Goal: Transaction & Acquisition: Book appointment/travel/reservation

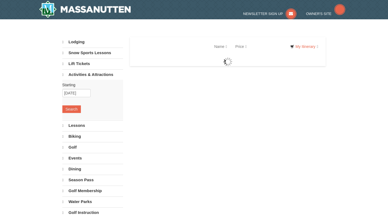
select select "9"
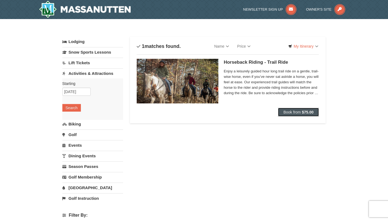
click at [280, 115] on button "Book from $75.00" at bounding box center [298, 112] width 41 height 9
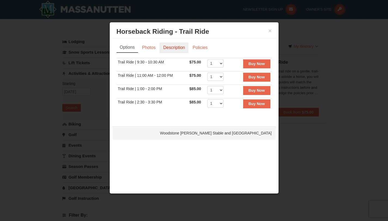
click at [173, 50] on link "Description" at bounding box center [174, 47] width 29 height 10
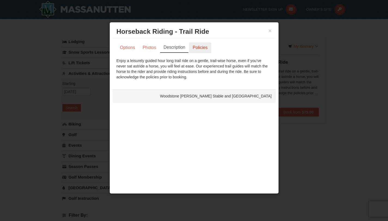
click at [204, 52] on link "Policies" at bounding box center [200, 47] width 22 height 10
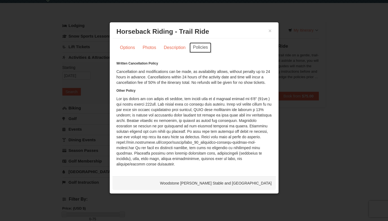
scroll to position [57, 0]
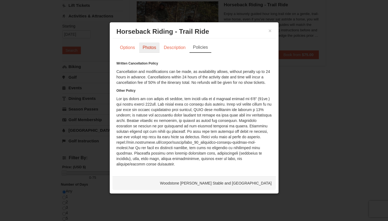
click at [149, 49] on link "Photos" at bounding box center [149, 47] width 21 height 10
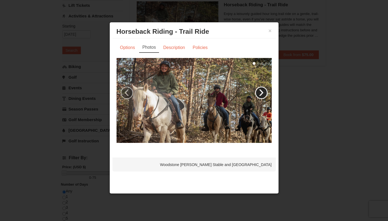
click at [263, 95] on link "›" at bounding box center [261, 93] width 13 height 13
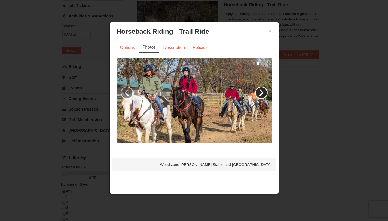
click at [264, 95] on link "›" at bounding box center [261, 93] width 13 height 13
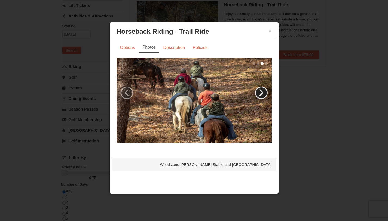
click at [264, 95] on link "›" at bounding box center [261, 93] width 13 height 13
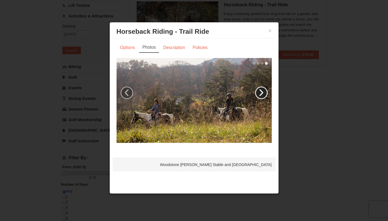
click at [264, 95] on link "›" at bounding box center [261, 93] width 13 height 13
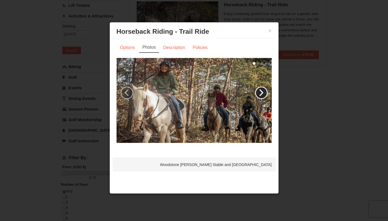
click at [264, 95] on link "›" at bounding box center [261, 93] width 13 height 13
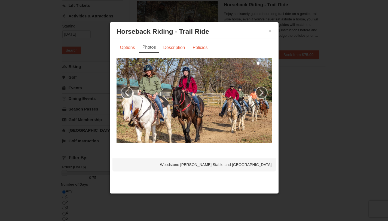
click at [269, 34] on h3 "Horseback Riding - Trail Ride Woodstone Meadows Stable and Petting Farm" at bounding box center [194, 32] width 155 height 8
click at [269, 33] on button "×" at bounding box center [270, 30] width 3 height 5
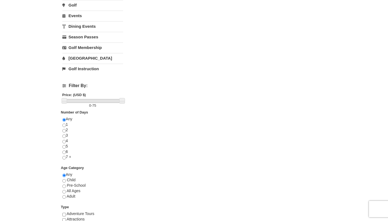
scroll to position [0, 0]
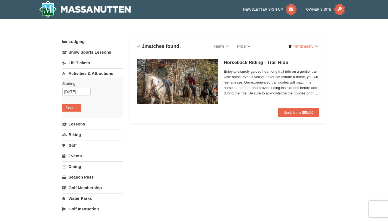
select select "9"
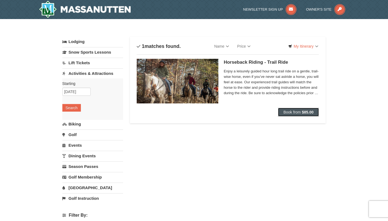
click at [302, 112] on strong "$85.00" at bounding box center [308, 112] width 12 height 4
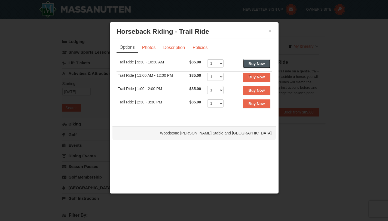
click at [259, 66] on button "Buy Now" at bounding box center [256, 63] width 27 height 9
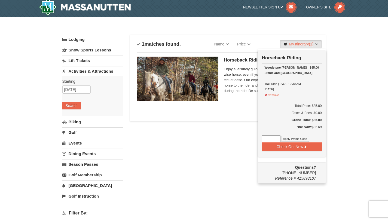
scroll to position [2, 0]
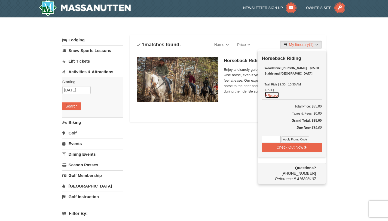
click at [269, 93] on button "Remove" at bounding box center [272, 95] width 15 height 7
